Goal: Information Seeking & Learning: Learn about a topic

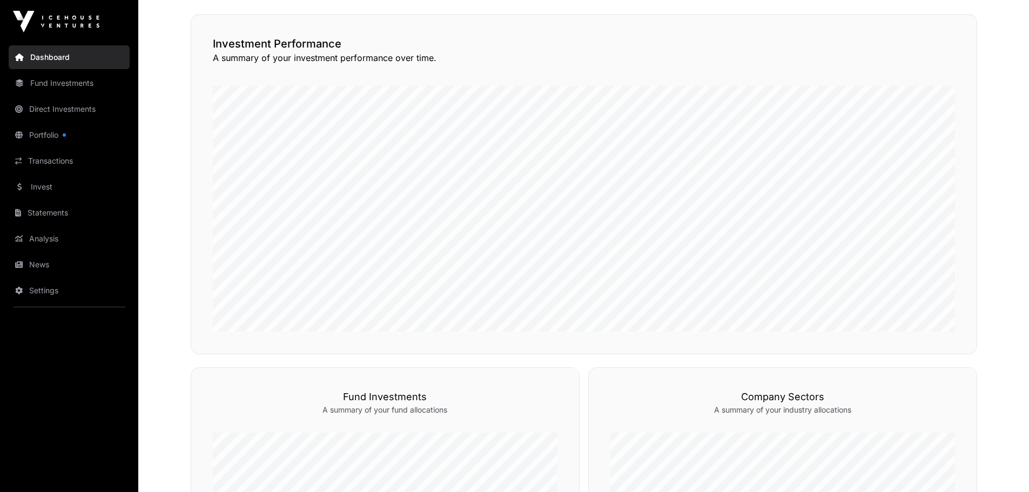
scroll to position [250, 0]
click at [50, 133] on link "Portfolio" at bounding box center [69, 135] width 121 height 24
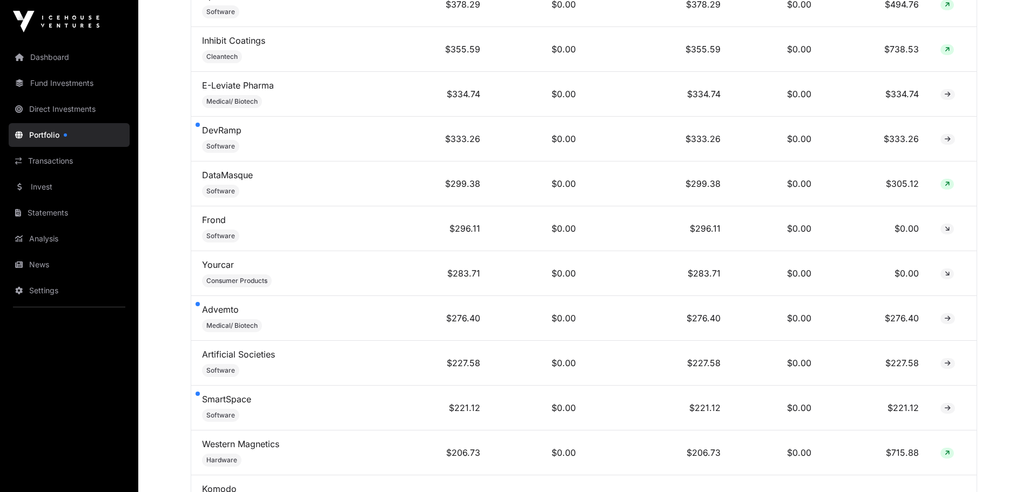
scroll to position [4251, 0]
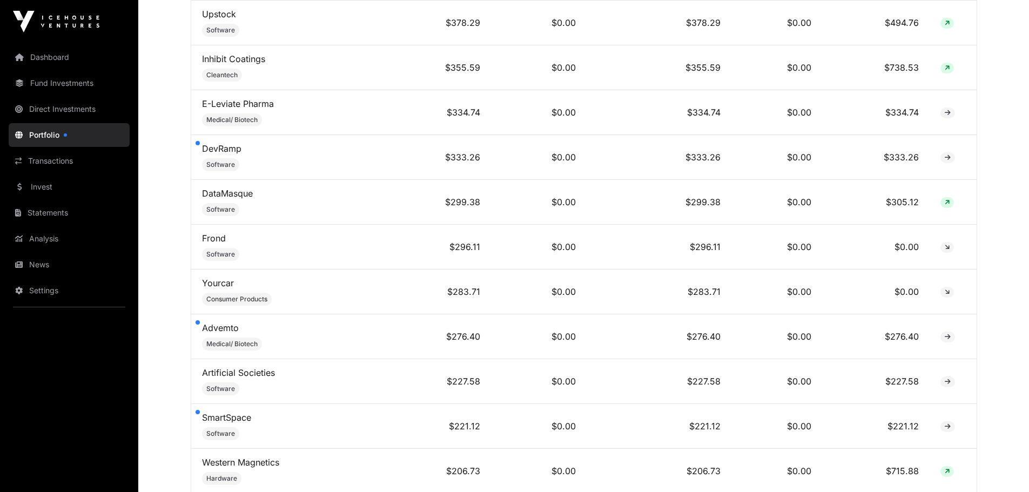
click at [198, 332] on td "Advemto Medical/ Biotech" at bounding box center [298, 336] width 214 height 45
click at [210, 333] on link "Advemto" at bounding box center [220, 327] width 37 height 11
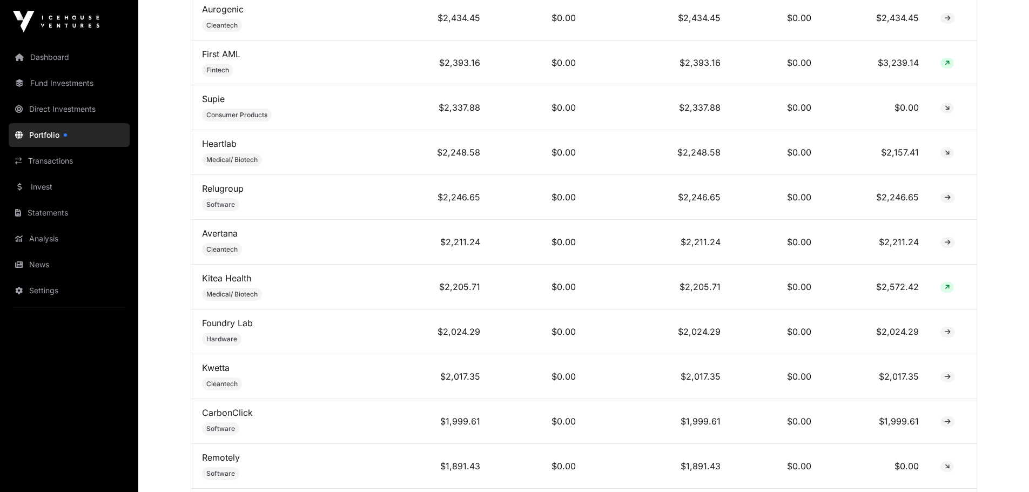
scroll to position [1928, 0]
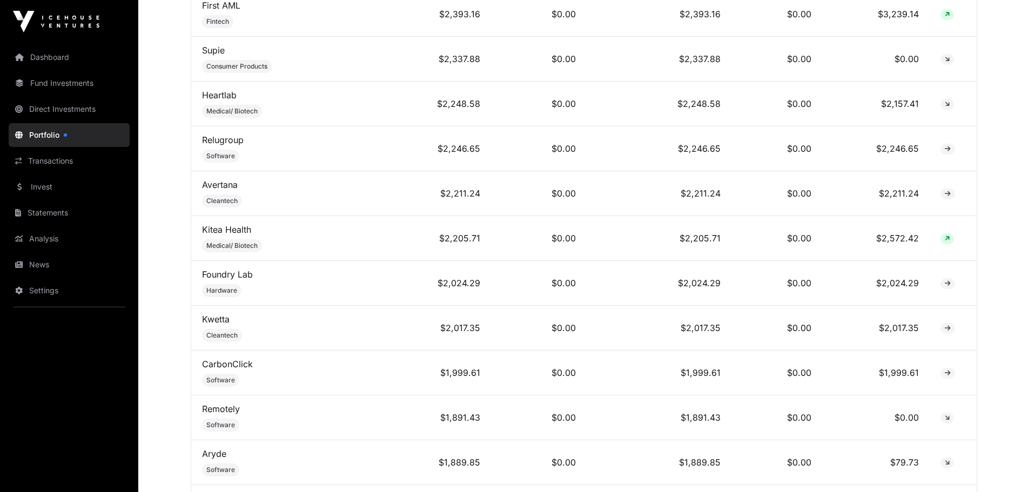
click at [204, 325] on link "Kwetta" at bounding box center [216, 319] width 28 height 11
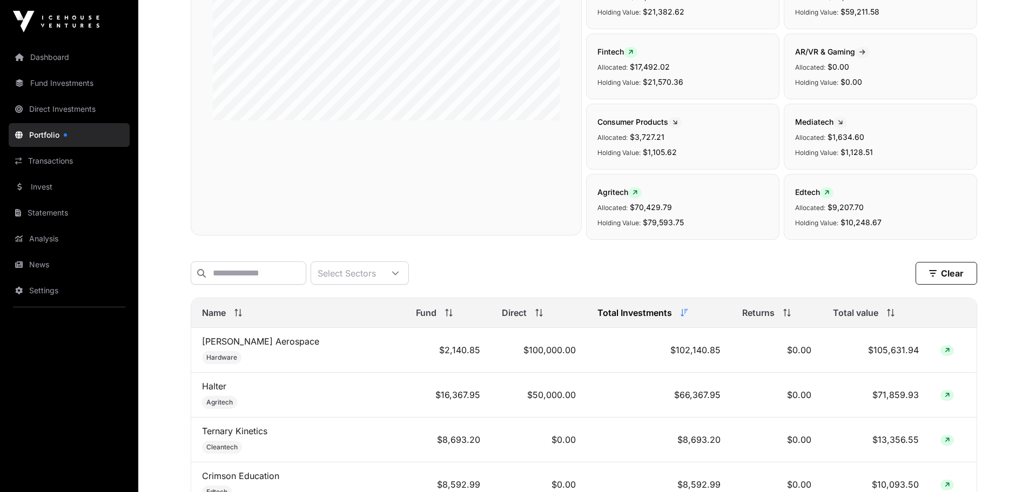
scroll to position [200, 0]
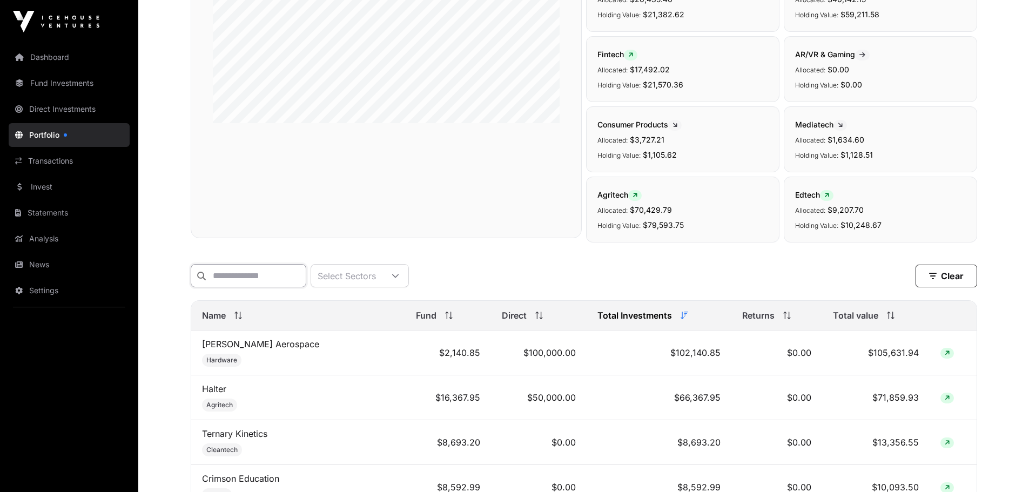
click at [210, 280] on input "text" at bounding box center [249, 275] width 116 height 23
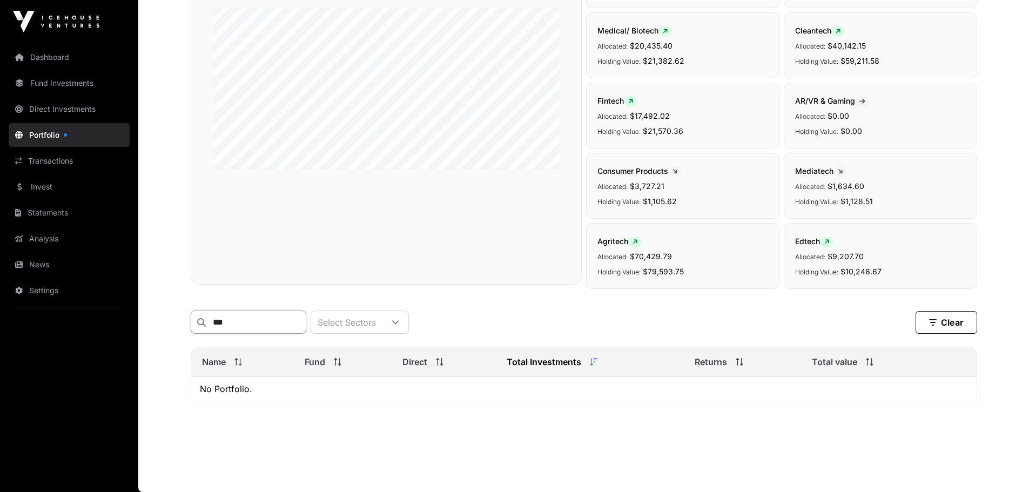
scroll to position [161, 0]
type input "****"
click at [199, 322] on icon at bounding box center [201, 322] width 9 height 9
click at [50, 130] on link "Portfolio" at bounding box center [69, 135] width 121 height 24
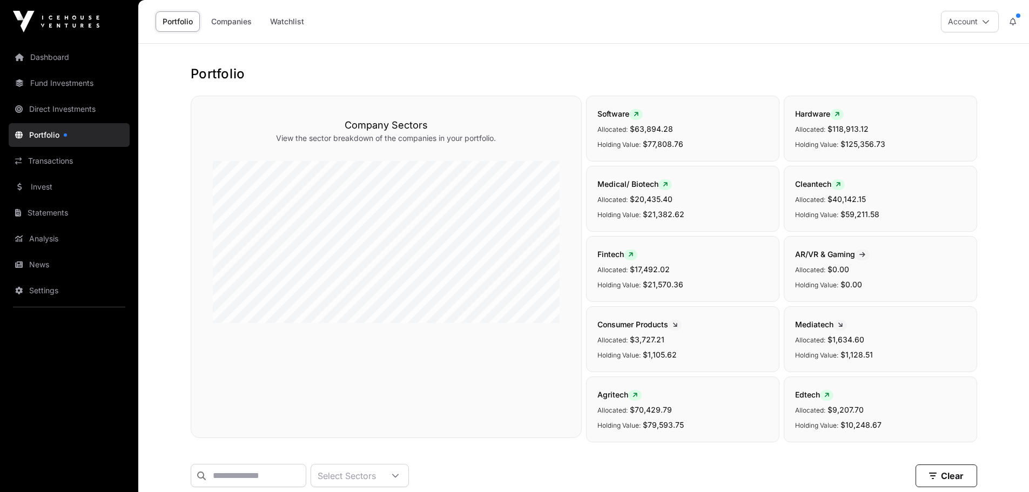
click at [41, 56] on link "Dashboard" at bounding box center [69, 57] width 121 height 24
